Goal: Task Accomplishment & Management: Manage account settings

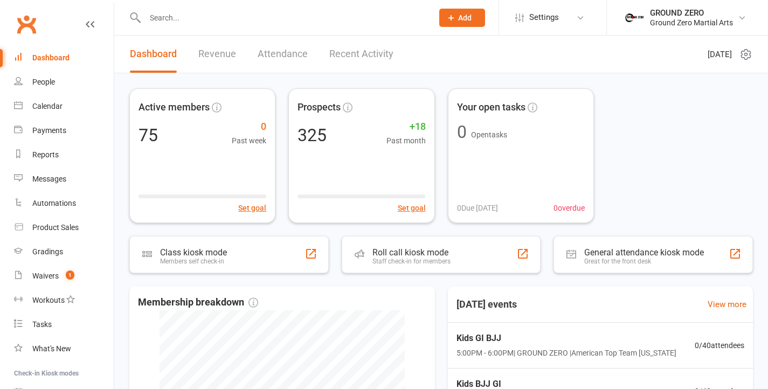
click at [262, 20] on input "text" at bounding box center [283, 17] width 283 height 15
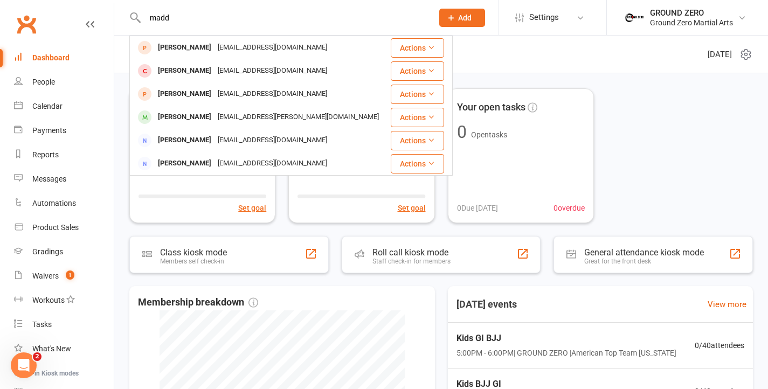
click at [230, 31] on div "madd [PERSON_NAME] [EMAIL_ADDRESS][DOMAIN_NAME] Actions [PERSON_NAME] [EMAIL_AD…" at bounding box center [277, 17] width 296 height 35
click at [203, 19] on input "madd" at bounding box center [283, 17] width 283 height 15
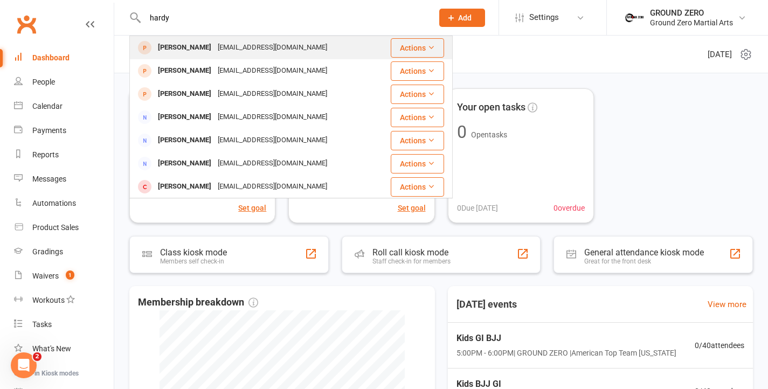
type input "hardy"
click at [205, 51] on div "[PERSON_NAME]" at bounding box center [185, 48] width 60 height 16
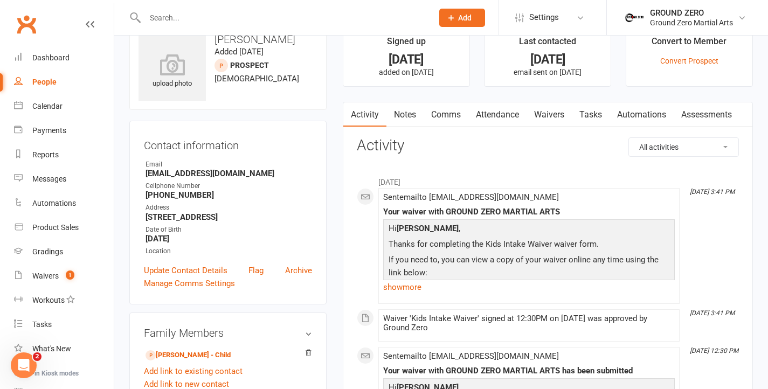
scroll to position [86, 0]
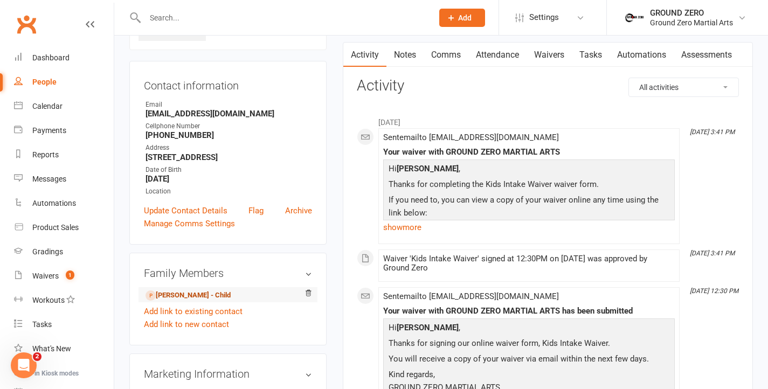
click at [203, 291] on link "[PERSON_NAME] - Child" at bounding box center [187, 295] width 85 height 11
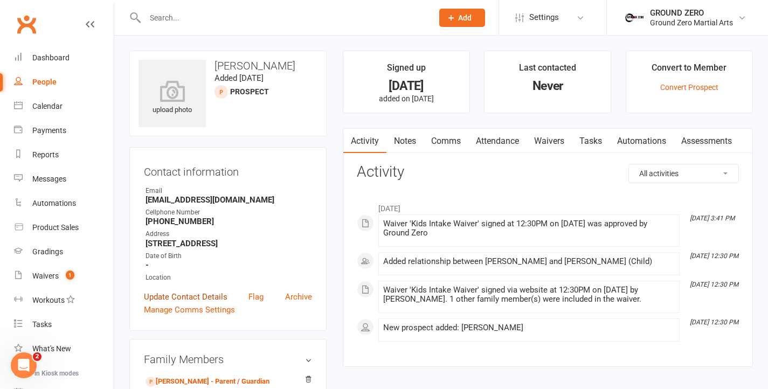
click at [218, 297] on link "Update Contact Details" at bounding box center [185, 296] width 83 height 13
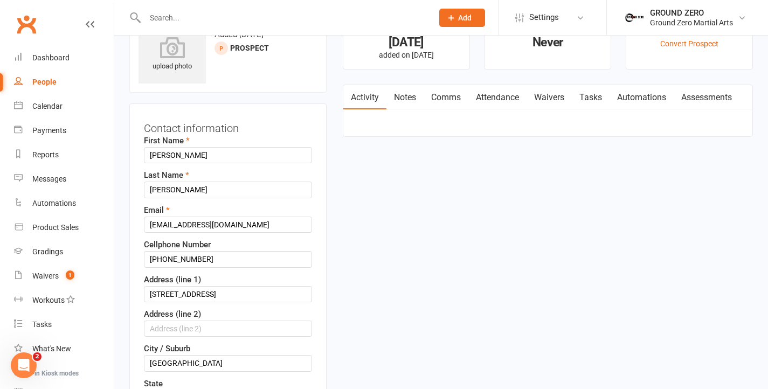
scroll to position [51, 0]
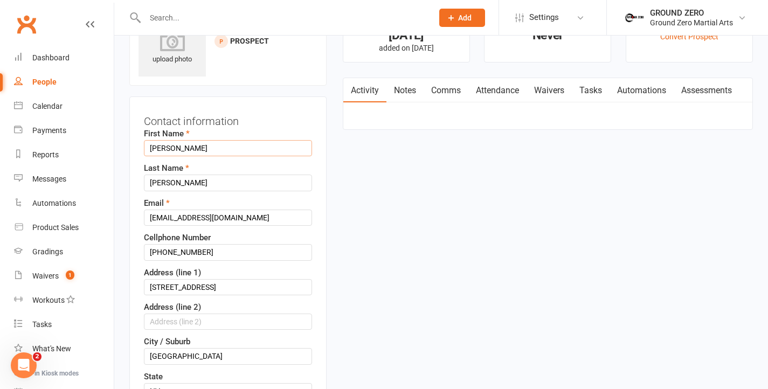
drag, startPoint x: 169, startPoint y: 151, endPoint x: 126, endPoint y: 150, distance: 43.1
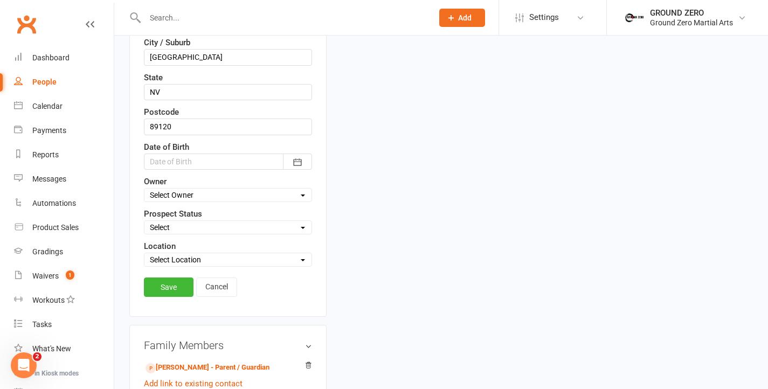
scroll to position [410, 0]
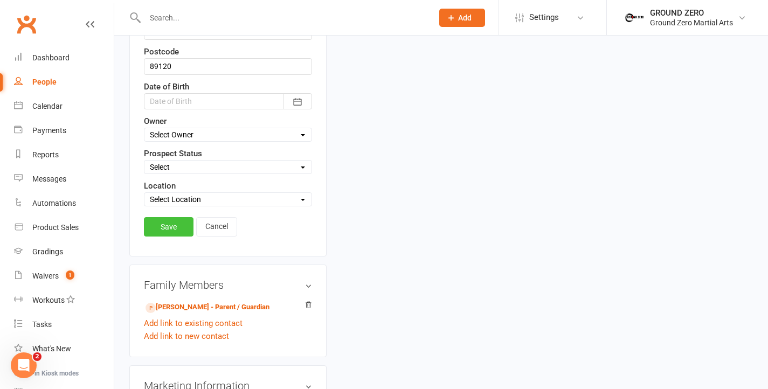
type input "[PERSON_NAME]"
click at [177, 232] on link "Save" at bounding box center [169, 226] width 50 height 19
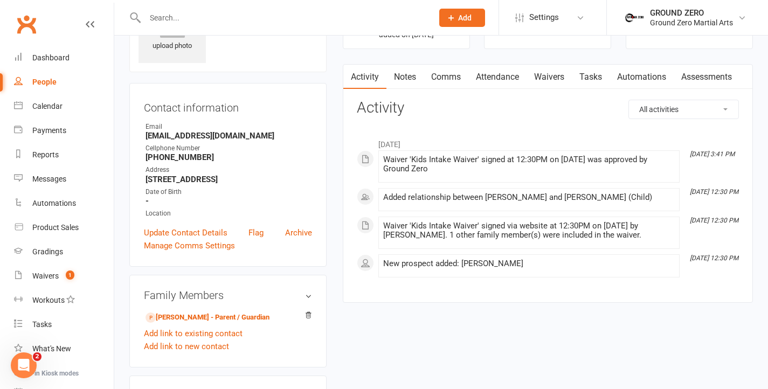
scroll to position [271, 0]
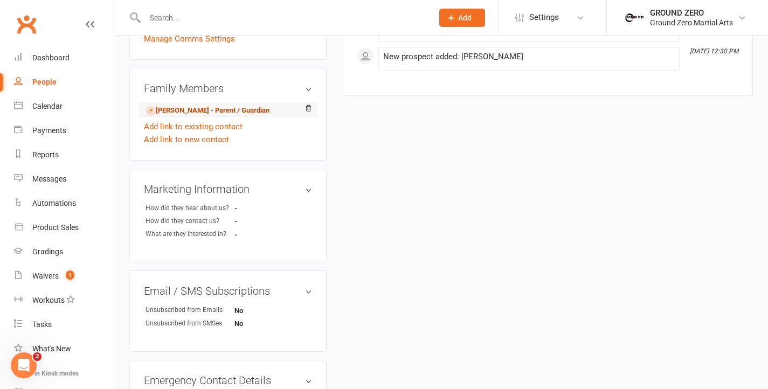
click at [219, 107] on link "[PERSON_NAME] - Parent / Guardian" at bounding box center [207, 110] width 124 height 11
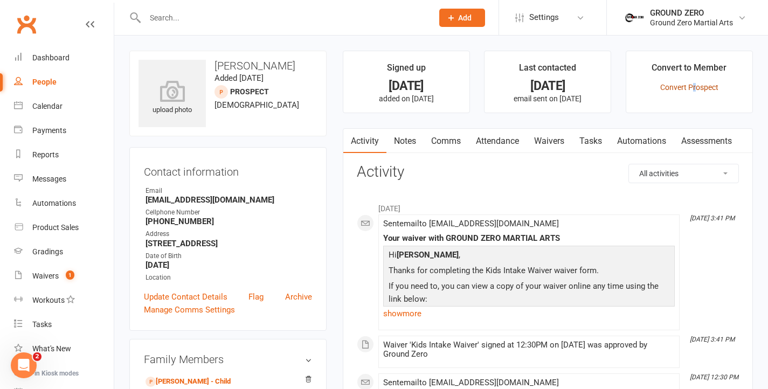
click at [694, 84] on link "Convert Prospect" at bounding box center [689, 87] width 58 height 9
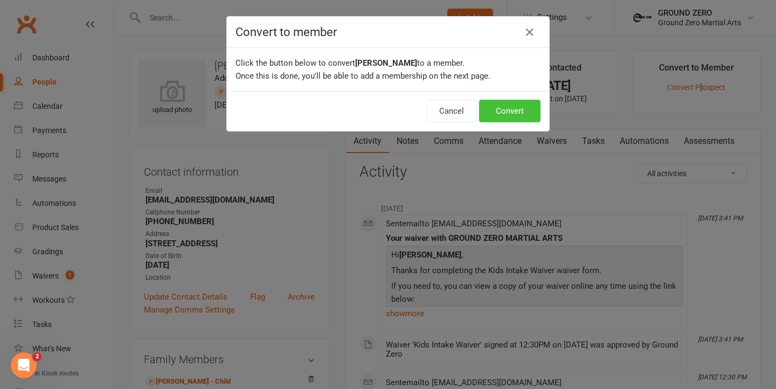
click at [518, 109] on button "Convert" at bounding box center [509, 111] width 61 height 23
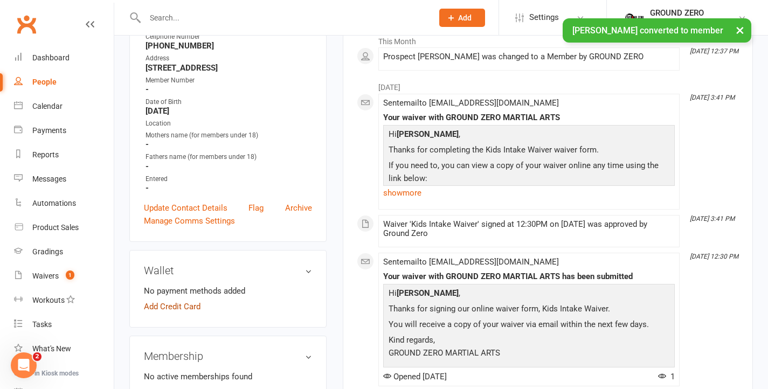
click at [180, 307] on link "Add Credit Card" at bounding box center [172, 306] width 57 height 13
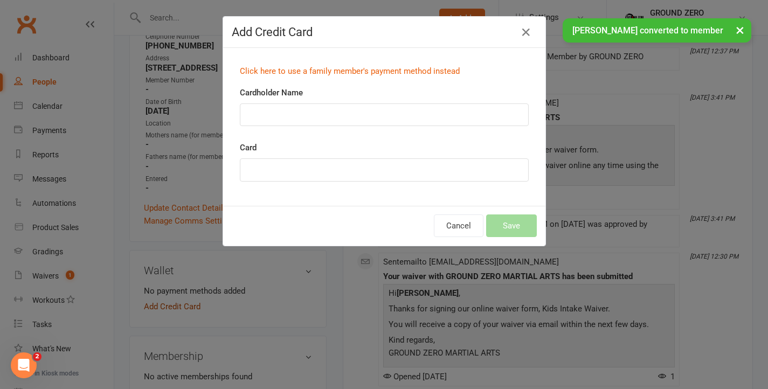
scroll to position [178, 0]
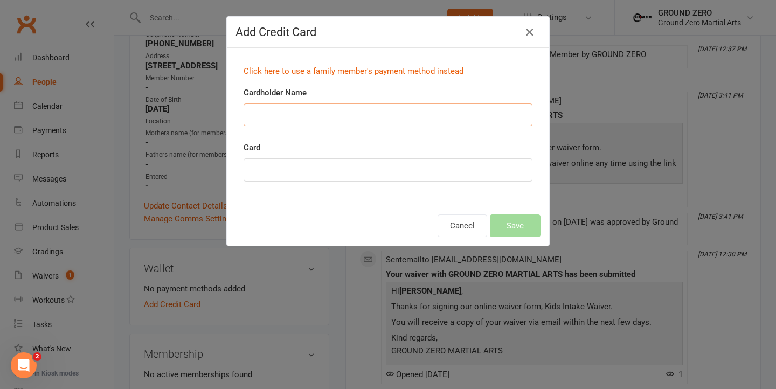
click at [303, 114] on input "Cardholder Name" at bounding box center [387, 114] width 289 height 23
type input "[PERSON_NAME]"
click at [518, 225] on button "Save" at bounding box center [515, 225] width 51 height 23
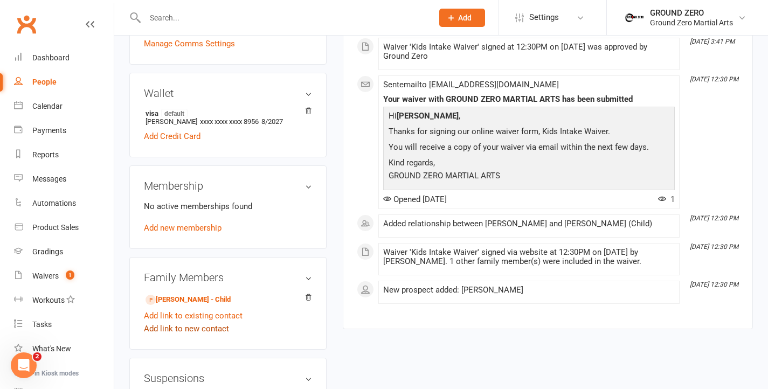
scroll to position [353, 0]
click at [197, 294] on link "[PERSON_NAME] - Child" at bounding box center [187, 299] width 85 height 11
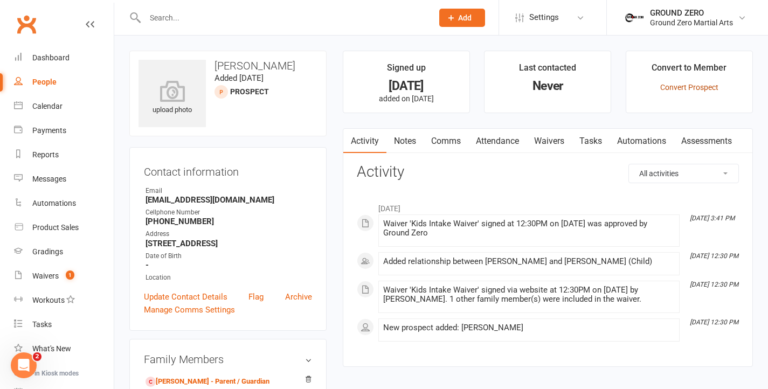
click at [688, 88] on link "Convert Prospect" at bounding box center [689, 87] width 58 height 9
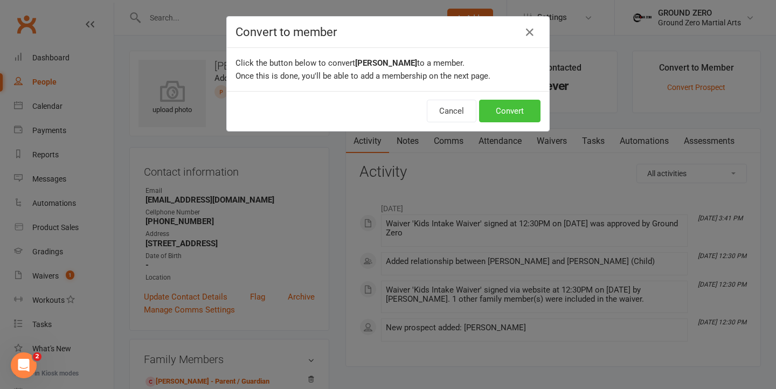
click at [503, 109] on button "Convert" at bounding box center [509, 111] width 61 height 23
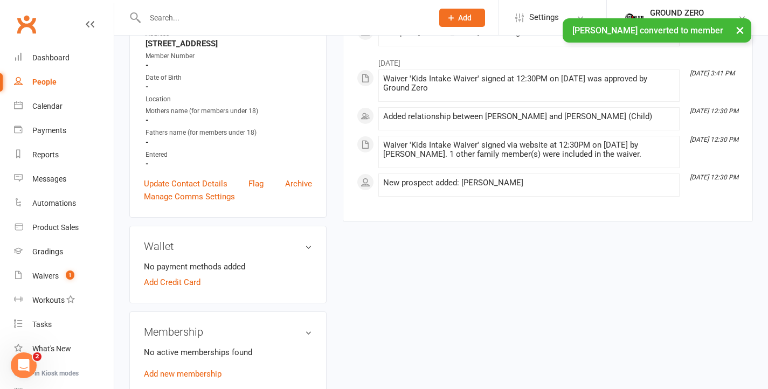
scroll to position [274, 0]
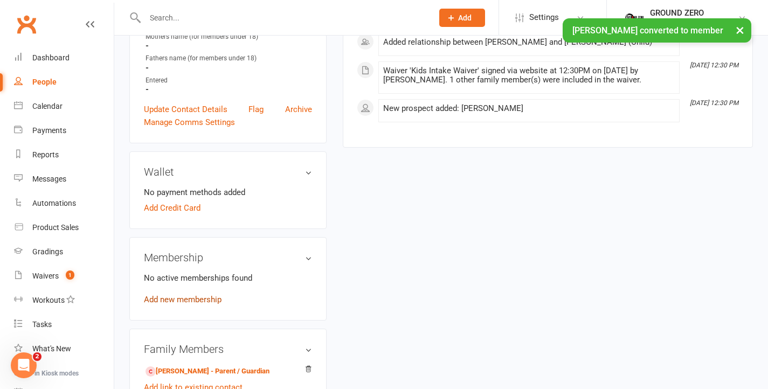
click at [199, 297] on link "Add new membership" at bounding box center [183, 300] width 78 height 10
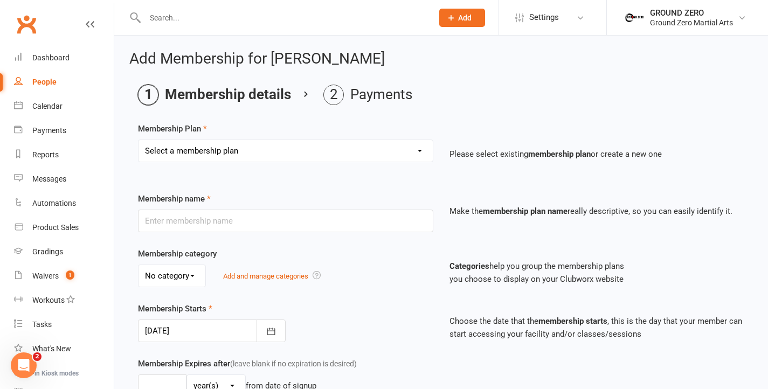
click at [408, 149] on select "Select a membership plan Create new Membership Plan N/A…. N/A….. N/A……. N/A……..…" at bounding box center [285, 151] width 294 height 22
select select "10"
click at [138, 140] on select "Select a membership plan Create new Membership Plan N/A…. N/A….. N/A……. N/A……..…" at bounding box center [285, 151] width 294 height 22
type input "GZ-Month to Month"
click at [244, 150] on select "Select a membership plan Create new Membership Plan N/A…. N/A….. N/A……. N/A……..…" at bounding box center [285, 151] width 294 height 22
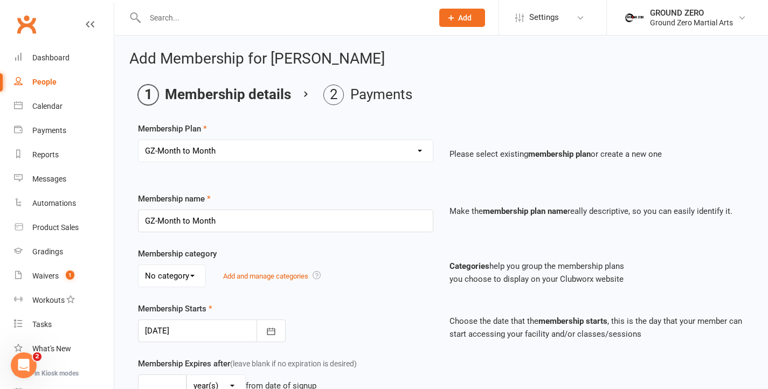
select select "18"
click at [138, 140] on select "Select a membership plan Create new Membership Plan N/A…. N/A….. N/A……. N/A……..…" at bounding box center [285, 151] width 294 height 22
type input "Homeschool program"
type input "0"
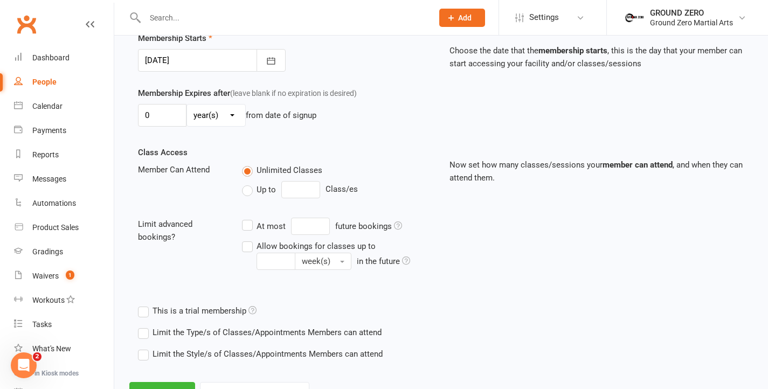
scroll to position [317, 0]
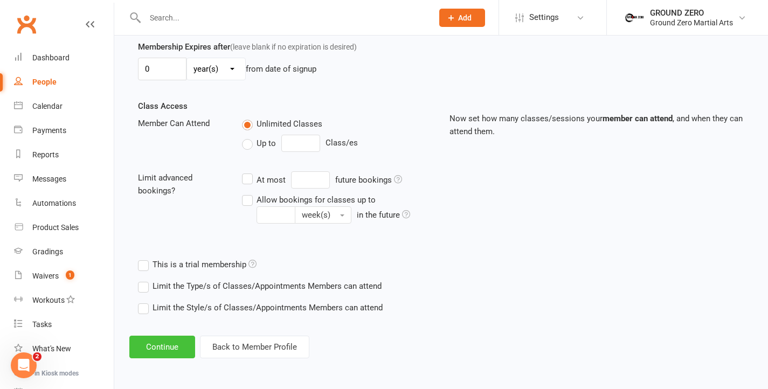
click at [180, 347] on button "Continue" at bounding box center [162, 347] width 66 height 23
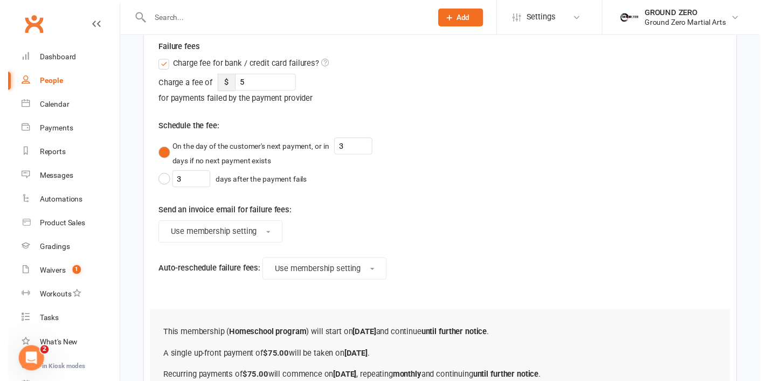
scroll to position [645, 0]
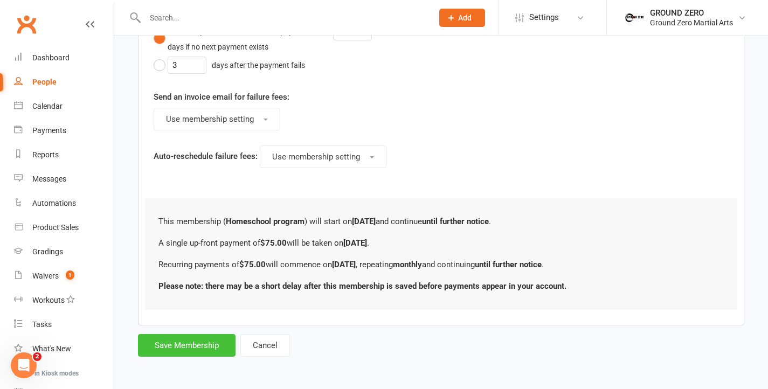
click at [216, 343] on button "Save Membership" at bounding box center [187, 345] width 98 height 23
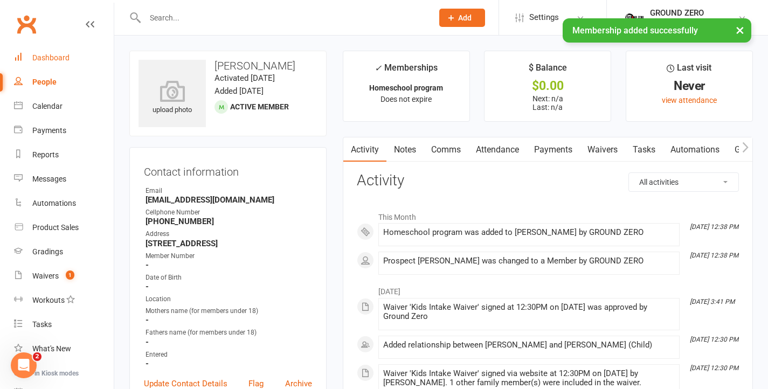
click at [63, 62] on link "Dashboard" at bounding box center [64, 58] width 100 height 24
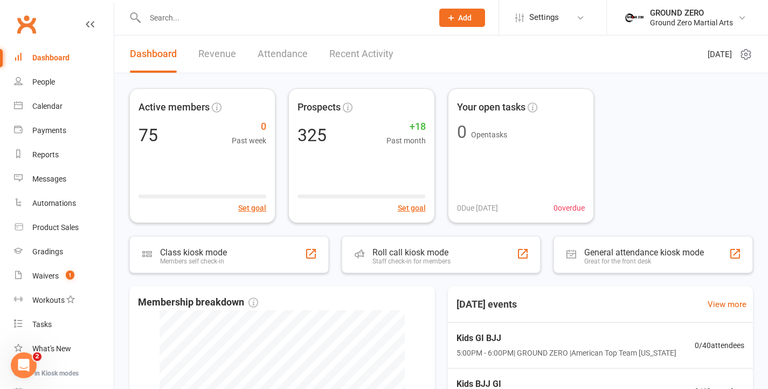
click at [219, 55] on link "Revenue" at bounding box center [217, 54] width 38 height 37
